Goal: Information Seeking & Learning: Learn about a topic

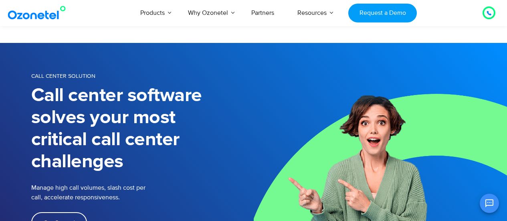
select select "**"
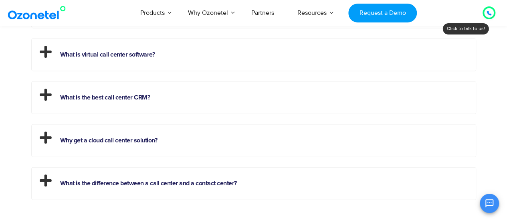
scroll to position [2284, 0]
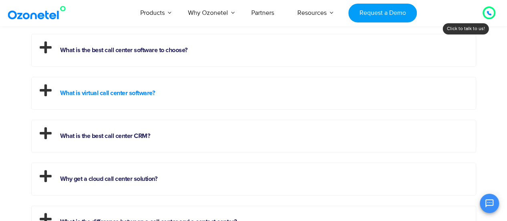
click at [131, 91] on link "What is virtual call center software?" at bounding box center [107, 93] width 95 height 6
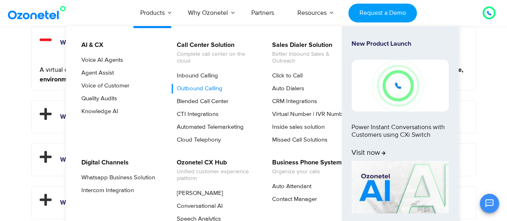
scroll to position [2244, 0]
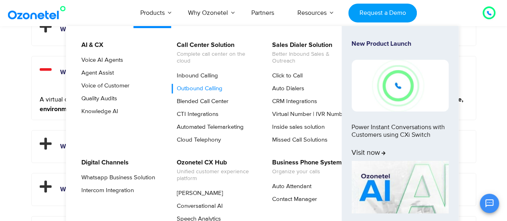
click at [204, 89] on link "Outbound Calling" at bounding box center [197, 89] width 52 height 10
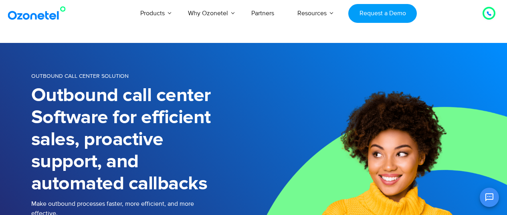
select select "**"
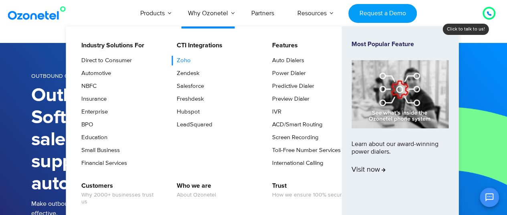
click at [184, 56] on li "CTI Integrations Zoho Zendesk Salesforce Freshdesk Hubspot LeadSquared" at bounding box center [218, 105] width 95 height 130
click at [184, 56] on link "Zoho" at bounding box center [181, 61] width 20 height 10
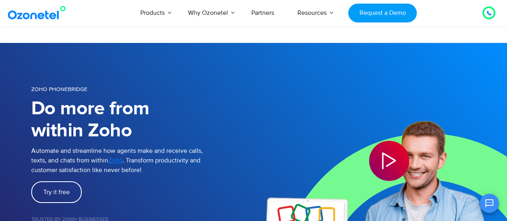
select select "**"
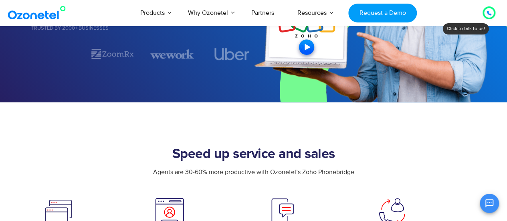
scroll to position [240, 0]
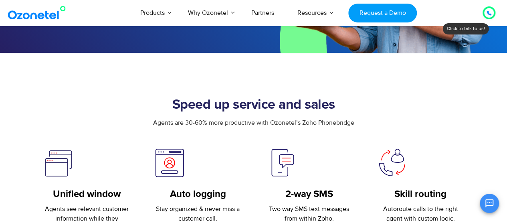
click at [146, 109] on h2 "Speed up service and sales" at bounding box center [253, 105] width 445 height 16
click at [148, 120] on div "Agents are 30-60% more productive with Ozonetel’s Zoho Phonebridge" at bounding box center [253, 123] width 445 height 10
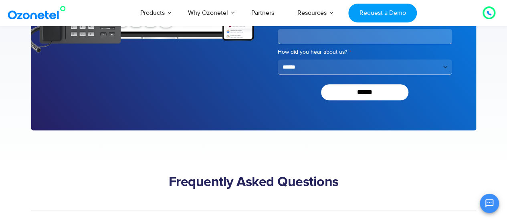
scroll to position [2003, 0]
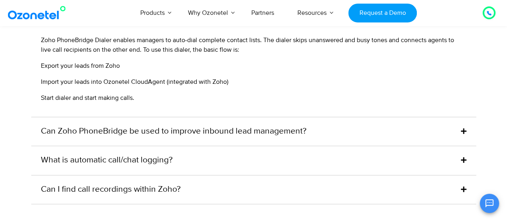
click at [262, 129] on link "Can Zoho PhoneBridge be used to improve inbound lead management?" at bounding box center [174, 131] width 266 height 13
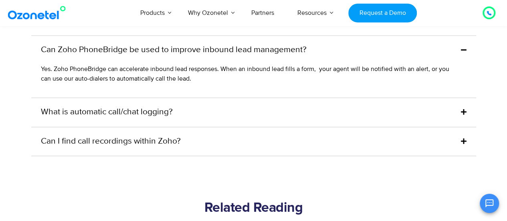
click at [36, 47] on div "Can Zoho PhoneBridge be used to improve inbound lead management?" at bounding box center [253, 50] width 445 height 29
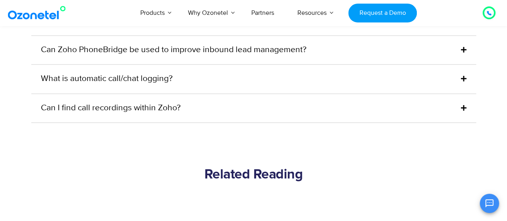
click at [39, 51] on div "Can Zoho PhoneBridge be used to improve inbound lead management?" at bounding box center [253, 50] width 445 height 29
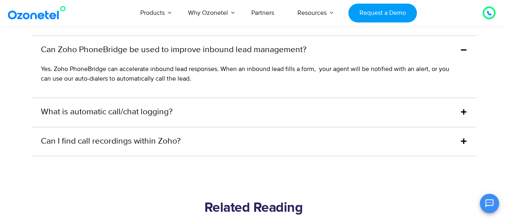
click at [38, 69] on div "Yes. Zoho PhoneBridge can accelerate inbound lead responses. When an inbound le…" at bounding box center [253, 80] width 445 height 33
click at [40, 77] on div "Yes. Zoho PhoneBridge can accelerate inbound lead responses. When an inbound le…" at bounding box center [253, 80] width 445 height 33
click at [204, 81] on p "Yes. Zoho PhoneBridge can accelerate inbound lead responses. When an inbound le…" at bounding box center [249, 73] width 417 height 19
click at [41, 47] on link "Can Zoho PhoneBridge be used to improve inbound lead management?" at bounding box center [174, 50] width 266 height 13
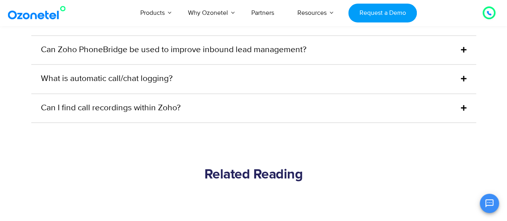
click at [38, 52] on div "Can Zoho PhoneBridge be used to improve inbound lead management?" at bounding box center [253, 50] width 445 height 29
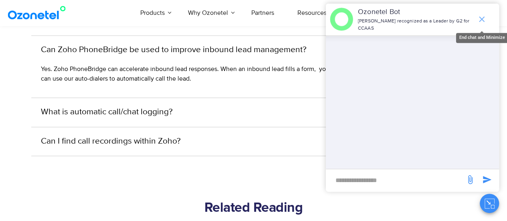
click at [478, 24] on icon "end chat or minimize" at bounding box center [482, 19] width 10 height 10
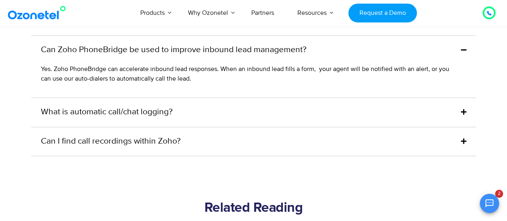
scroll to position [1963, 0]
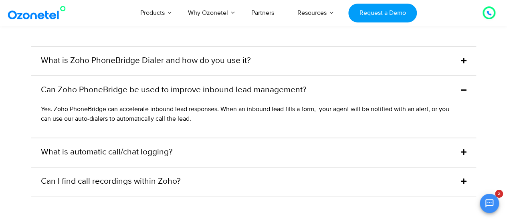
click at [33, 111] on div "Yes. Zoho PhoneBridge can accelerate inbound lead responses. When an inbound le…" at bounding box center [253, 120] width 445 height 33
click at [38, 118] on div "Yes. Zoho PhoneBridge can accelerate inbound lead responses. When an inbound le…" at bounding box center [253, 120] width 445 height 33
click at [153, 156] on link "What is automatic call/chat logging?" at bounding box center [107, 152] width 132 height 13
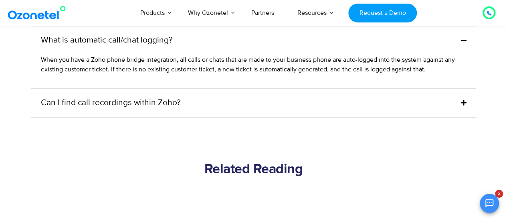
scroll to position [2044, 0]
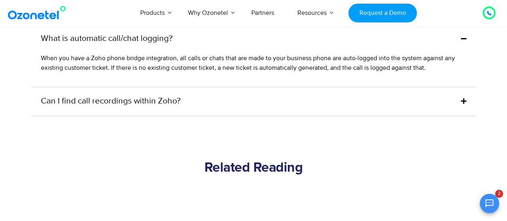
click at [38, 38] on div "What is automatic call/chat logging?" at bounding box center [253, 38] width 445 height 29
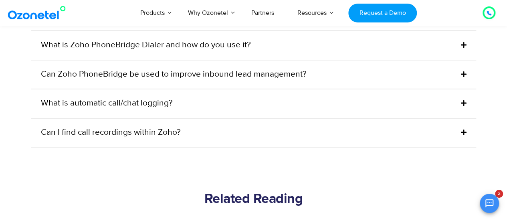
scroll to position [1963, 0]
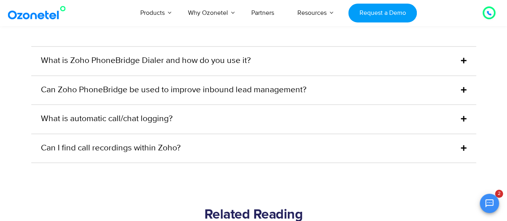
click at [466, 117] on div "What is automatic call/chat logging?" at bounding box center [253, 119] width 445 height 29
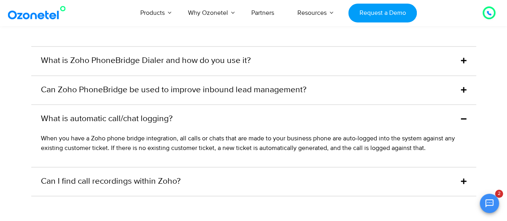
click at [30, 139] on div "Frequently Asked Questions What is Zoho PhoneBridge Dialer and how do you use i…" at bounding box center [253, 103] width 457 height 186
click at [34, 148] on div "When you have a Zoho phone bridge integration, all calls or chats that are made…" at bounding box center [253, 149] width 445 height 33
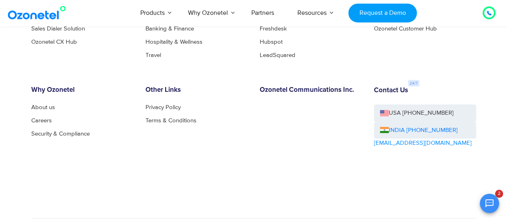
scroll to position [2342, 0]
